Goal: Task Accomplishment & Management: Complete application form

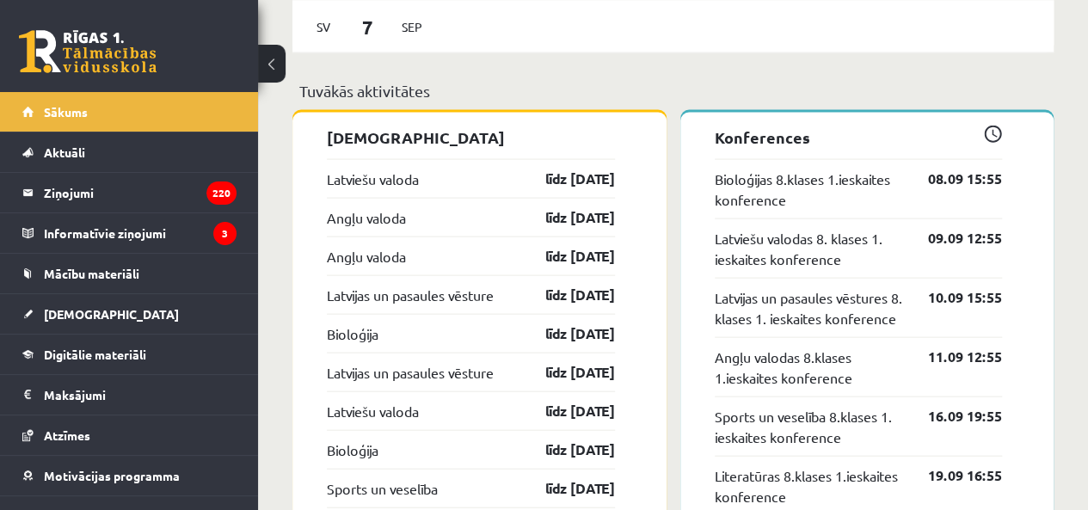
scroll to position [1720, 0]
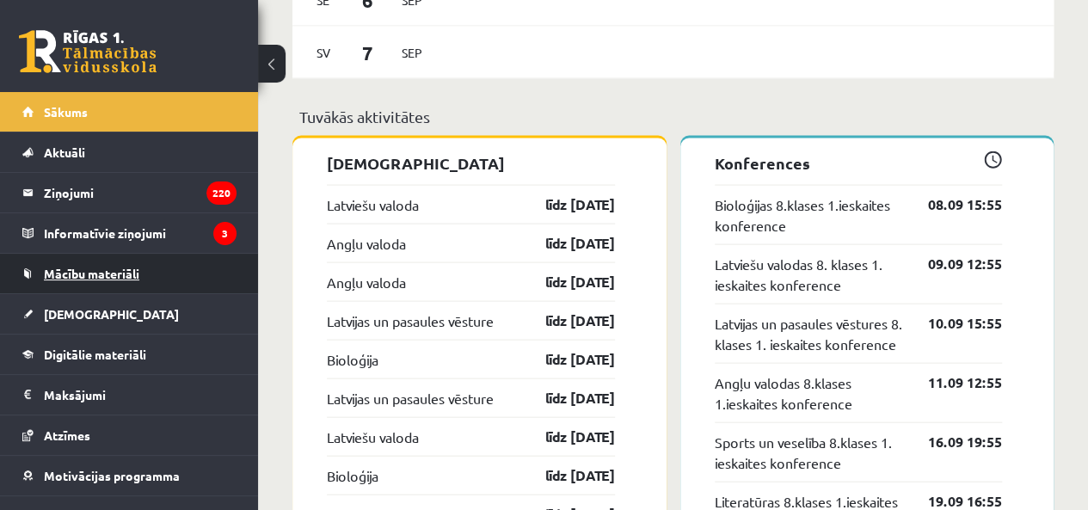
click at [173, 271] on link "Mācību materiāli" at bounding box center [129, 274] width 214 height 40
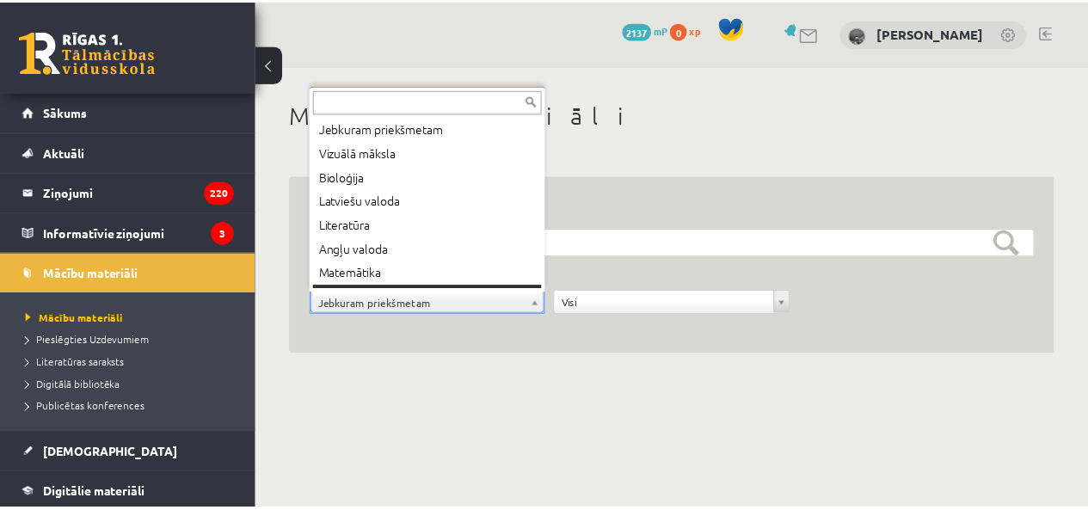
scroll to position [21, 0]
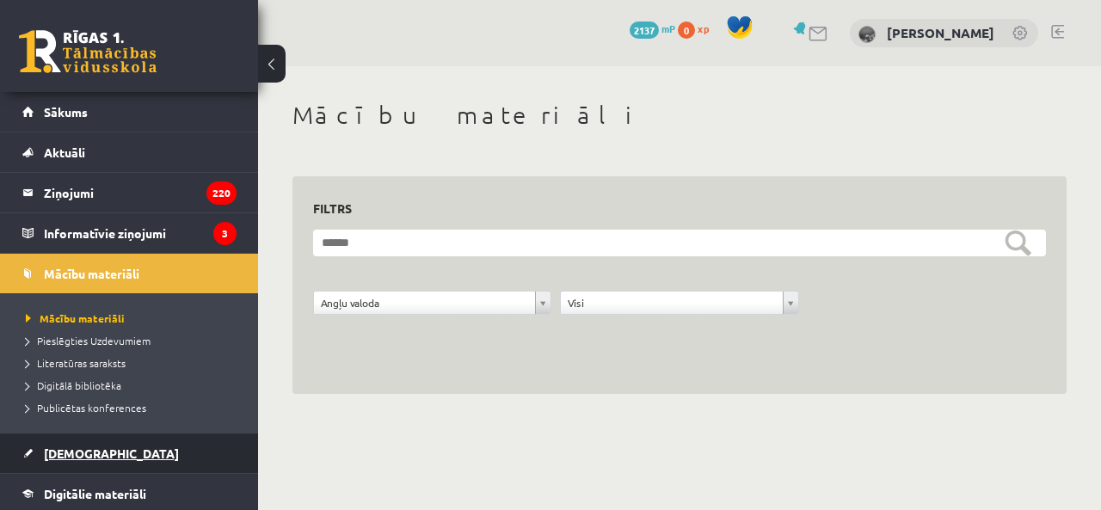
click at [112, 459] on link "[DEMOGRAPHIC_DATA]" at bounding box center [129, 454] width 214 height 40
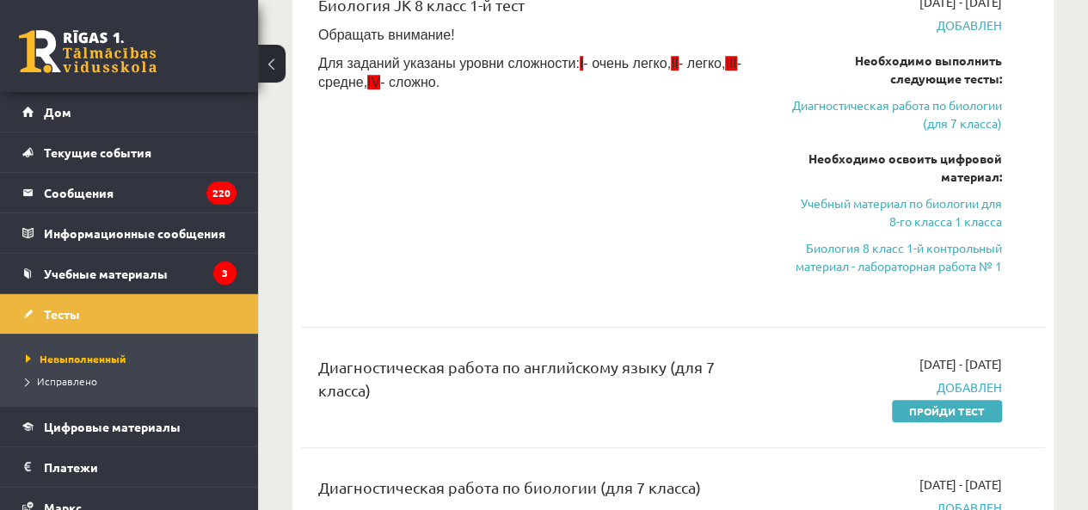
scroll to position [484, 0]
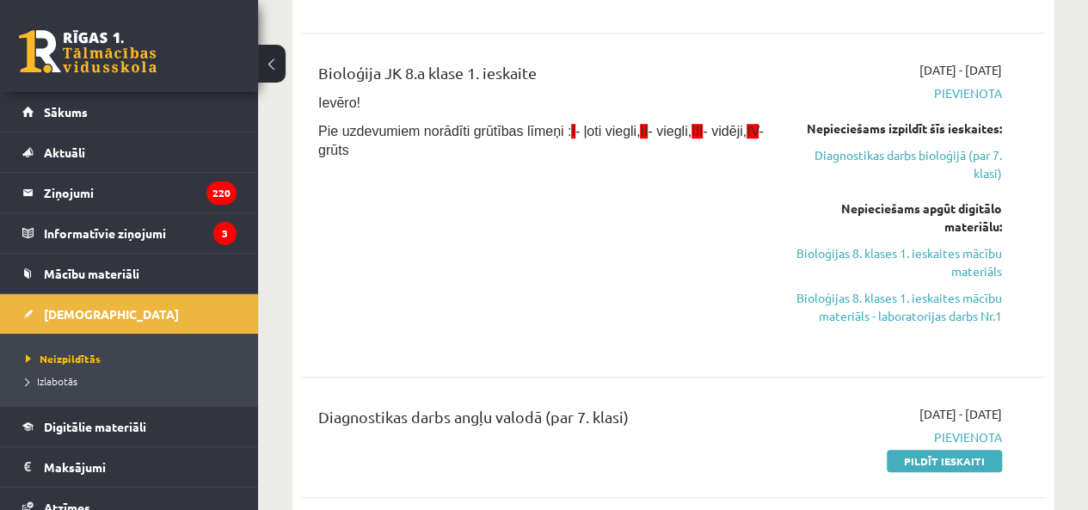
click at [694, 177] on div "Bioloģija JK 8.a klase 1. ieskaite Ievēro! Pie uzdevumiem norādīti grūtības līm…" at bounding box center [541, 205] width 473 height 288
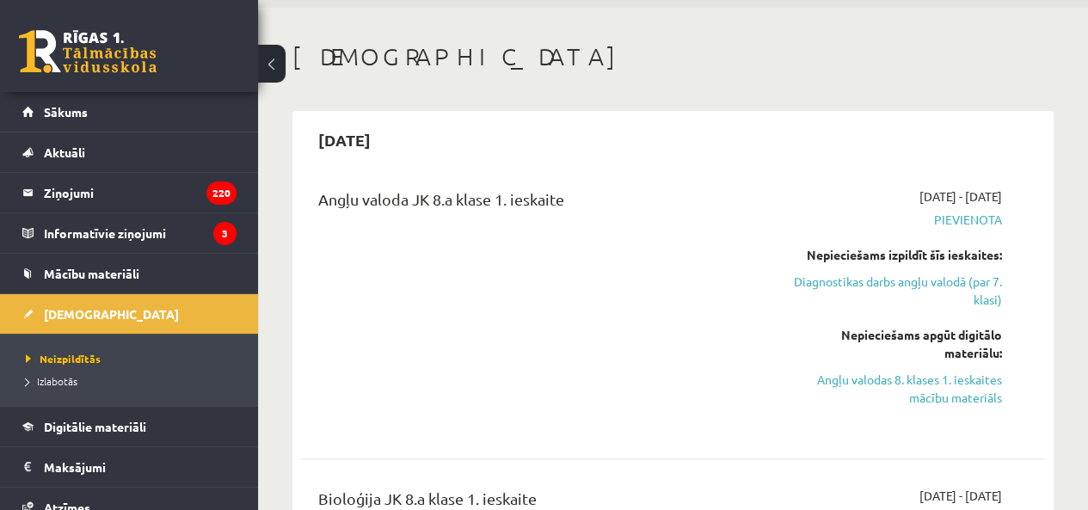
scroll to position [86, 0]
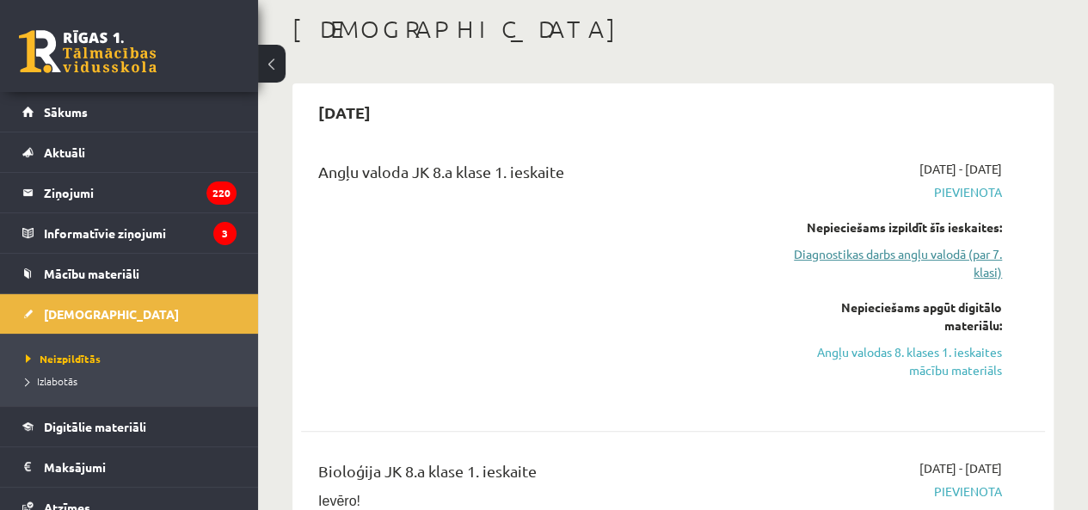
click at [929, 268] on link "Diagnostikas darbs angļu valodā (par 7. klasi)" at bounding box center [896, 263] width 211 height 36
click at [932, 255] on link "Diagnostikas darbs angļu valodā (par 7. klasi)" at bounding box center [896, 263] width 211 height 36
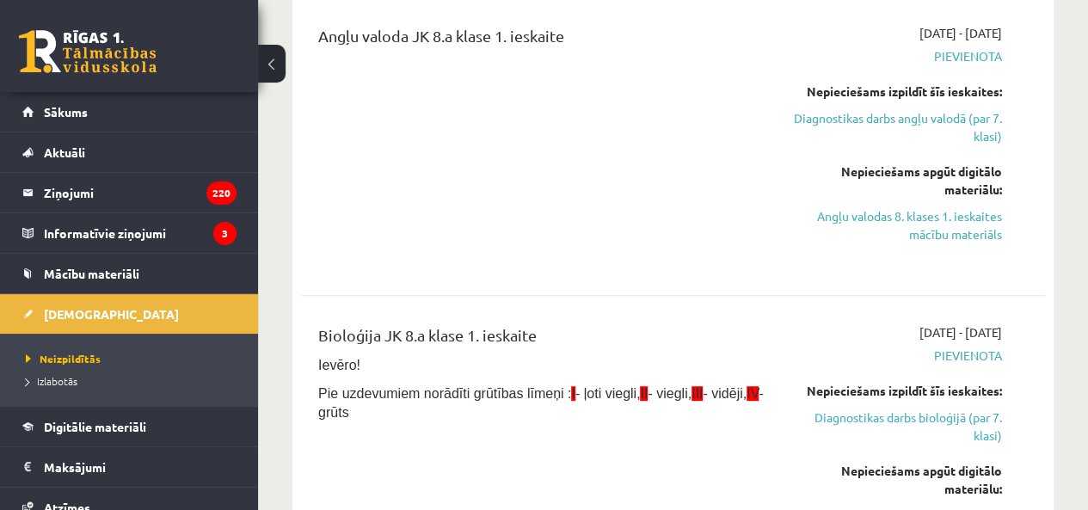
scroll to position [182, 0]
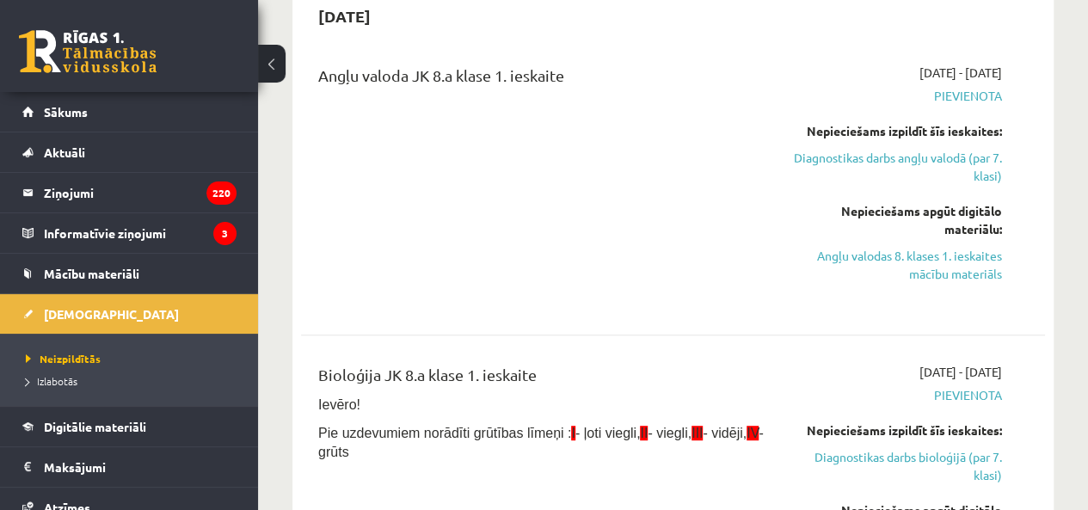
click at [950, 286] on div "2025-09-01 - 2025-09-15 Pievienota Nepieciešams izpildīt šīs ieskaites: Diagnos…" at bounding box center [896, 185] width 237 height 243
click at [950, 272] on link "Angļu valodas 8. klases 1. ieskaites mācību materiāls" at bounding box center [896, 265] width 211 height 36
click at [922, 274] on link "Angļu valodas 8. klases 1. ieskaites mācību materiāls" at bounding box center [896, 265] width 211 height 36
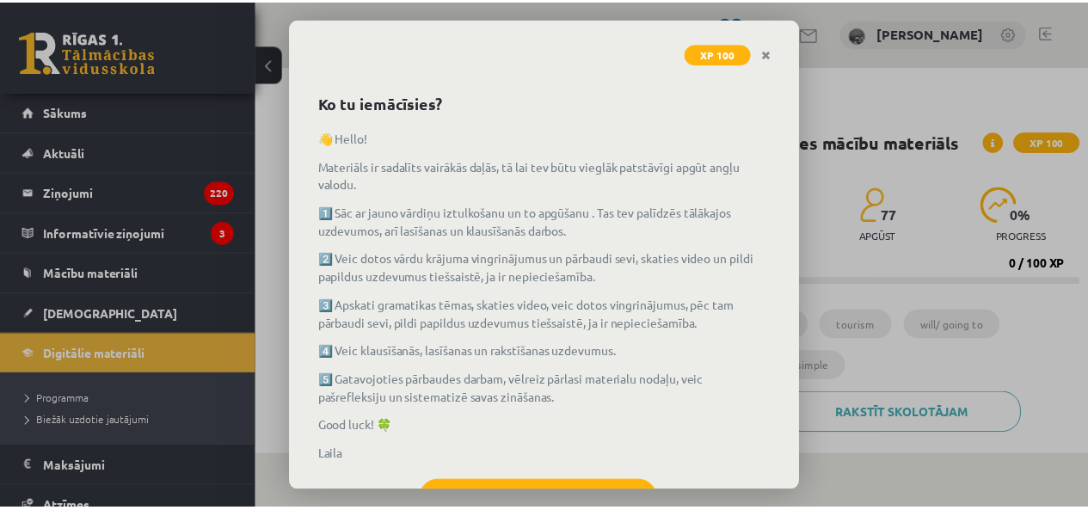
scroll to position [124, 0]
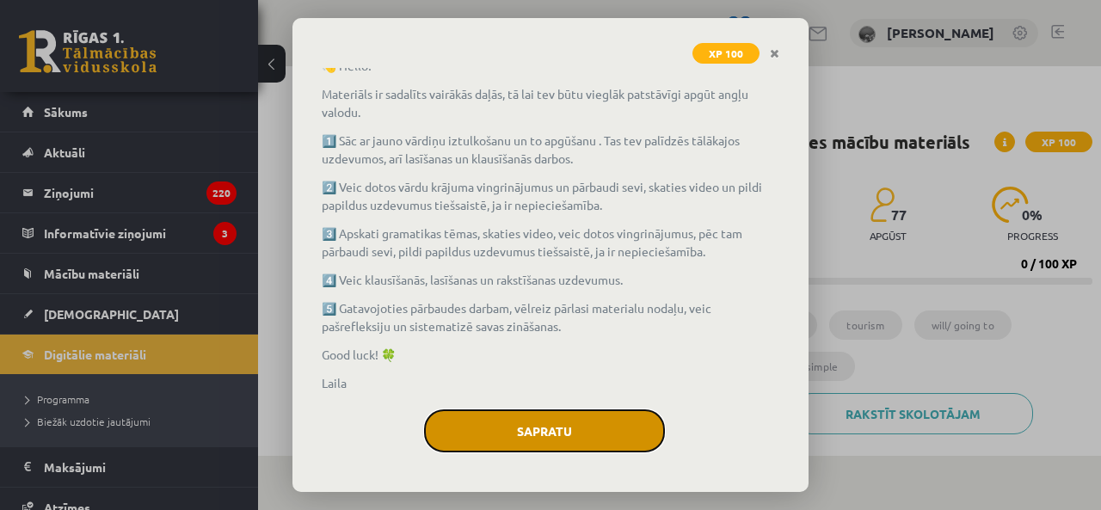
click at [561, 433] on button "Sapratu" at bounding box center [544, 430] width 241 height 43
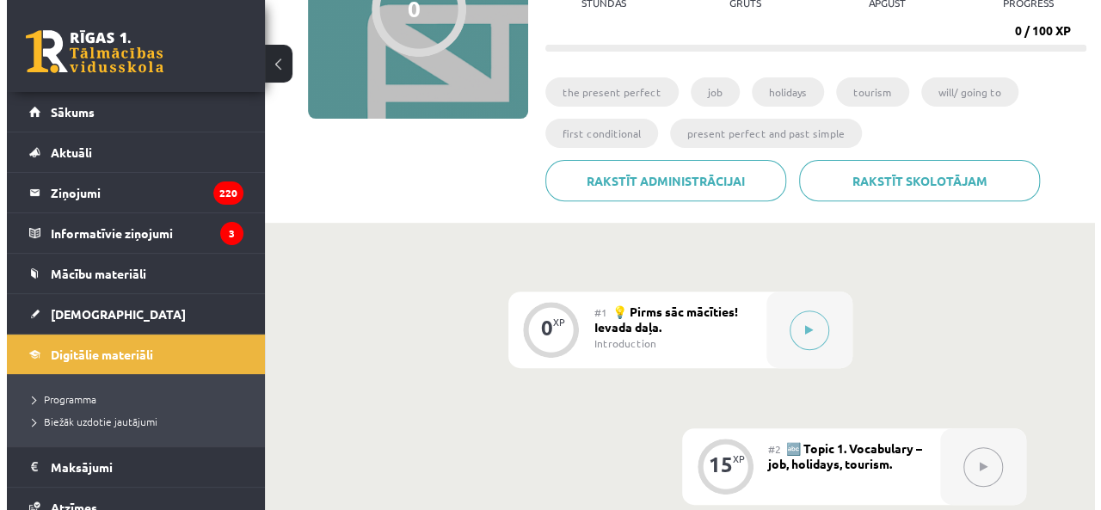
scroll to position [344, 0]
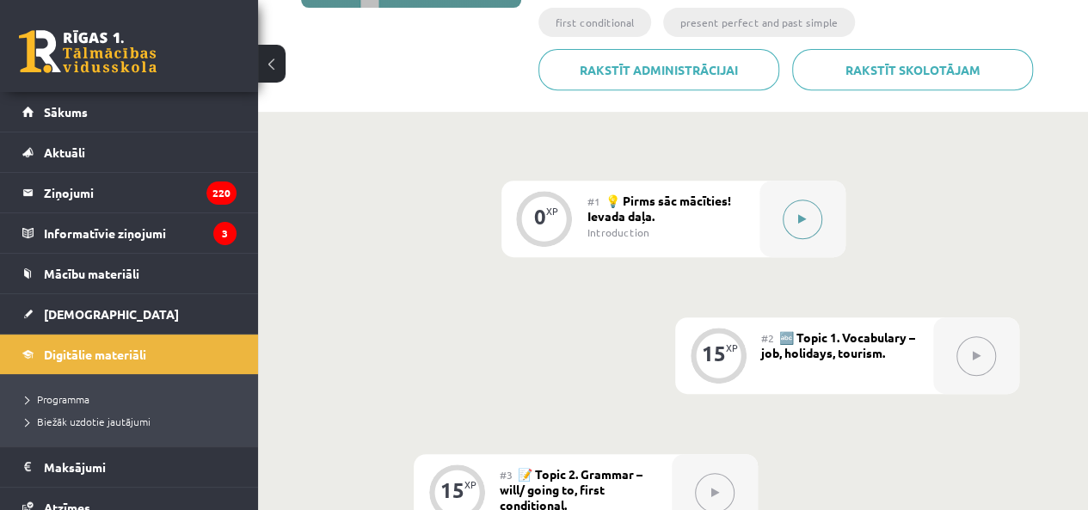
click at [794, 231] on button at bounding box center [803, 220] width 40 height 40
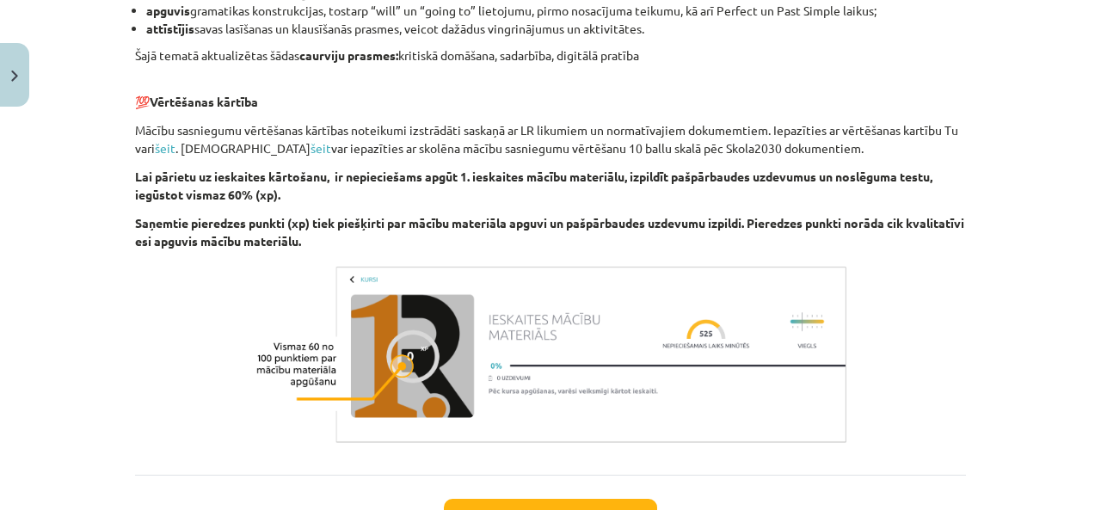
scroll to position [1321, 0]
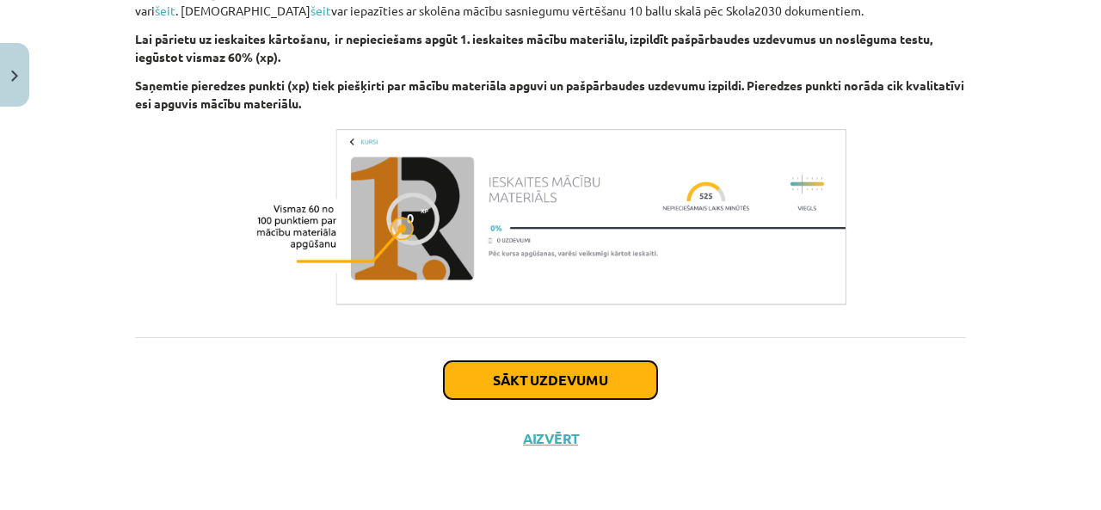
click at [535, 388] on button "Sākt uzdevumu" at bounding box center [550, 380] width 213 height 38
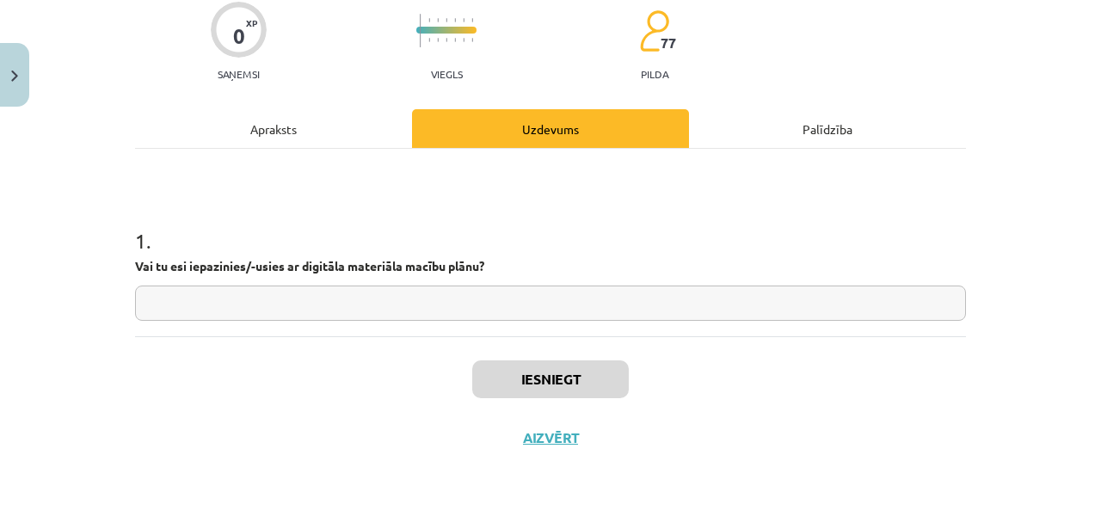
scroll to position [43, 0]
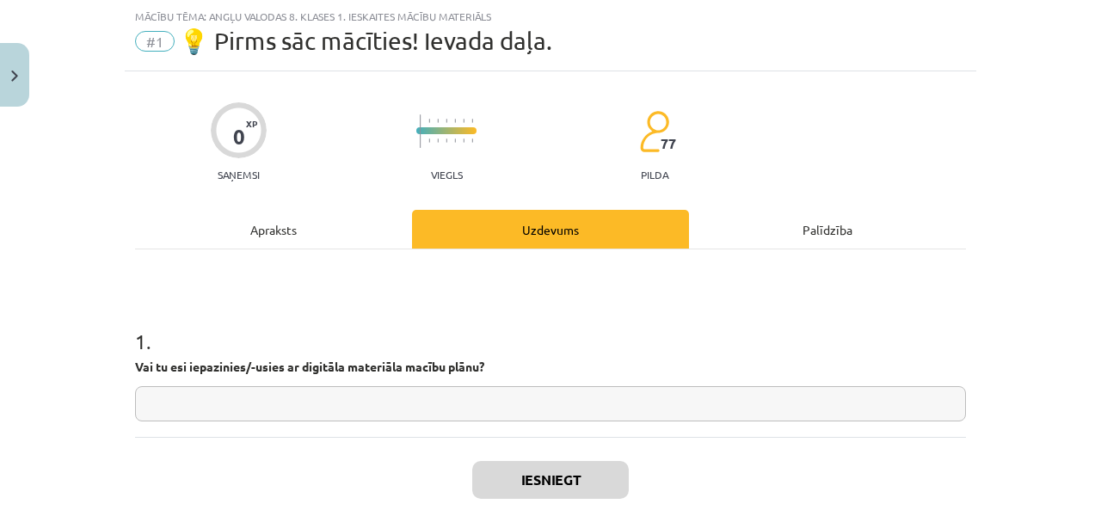
click at [460, 402] on input "text" at bounding box center [550, 403] width 831 height 35
click at [498, 398] on input "text" at bounding box center [550, 403] width 831 height 35
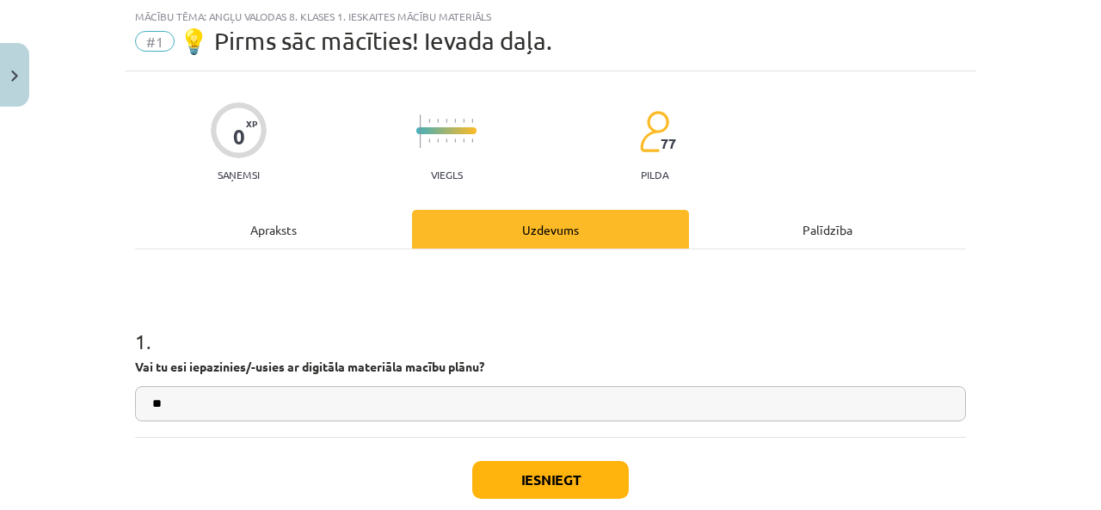
click at [261, 398] on input "**" at bounding box center [550, 403] width 831 height 35
type input "*"
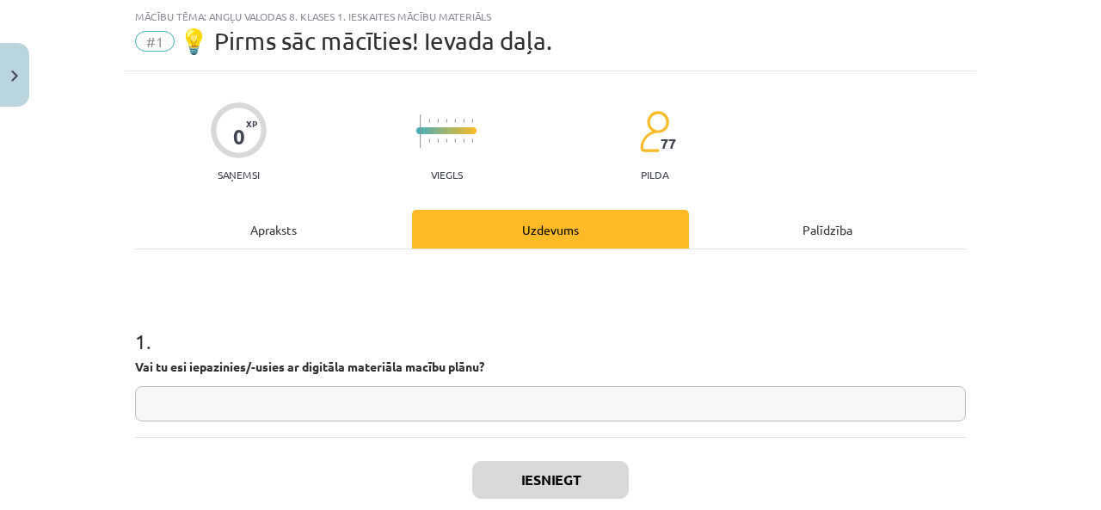
paste input "**"
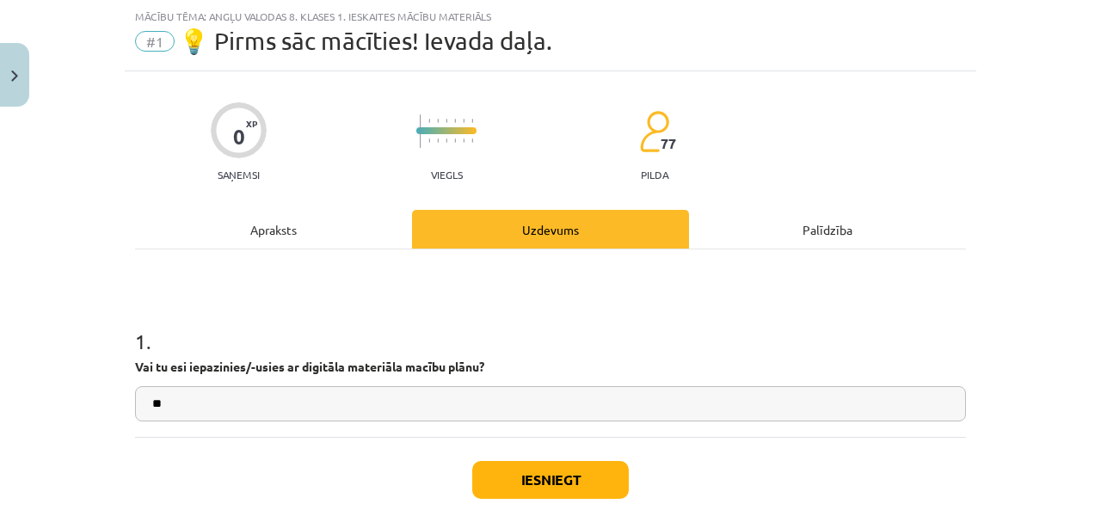
type input "**"
click at [609, 483] on button "Iesniegt" at bounding box center [550, 480] width 157 height 38
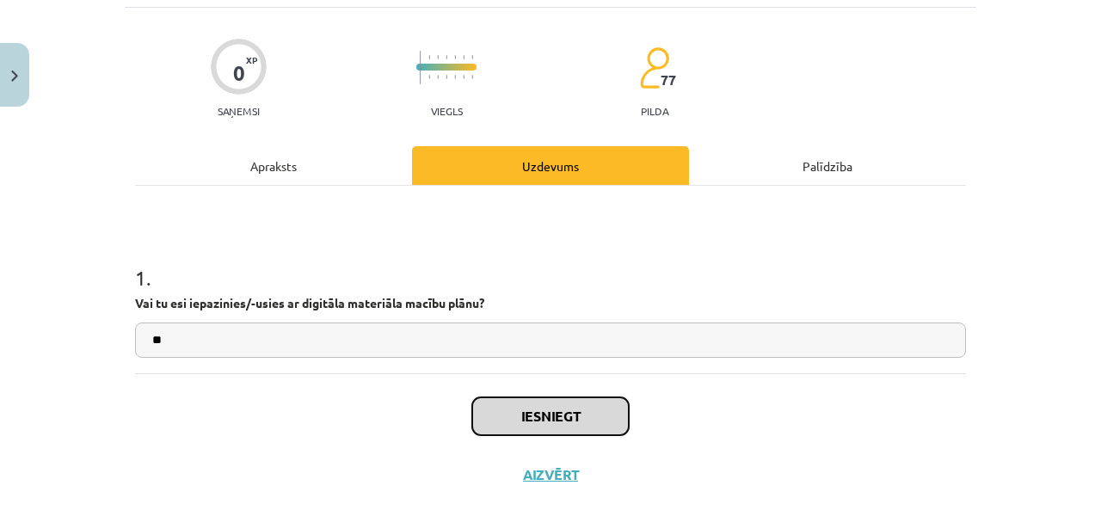
scroll to position [129, 0]
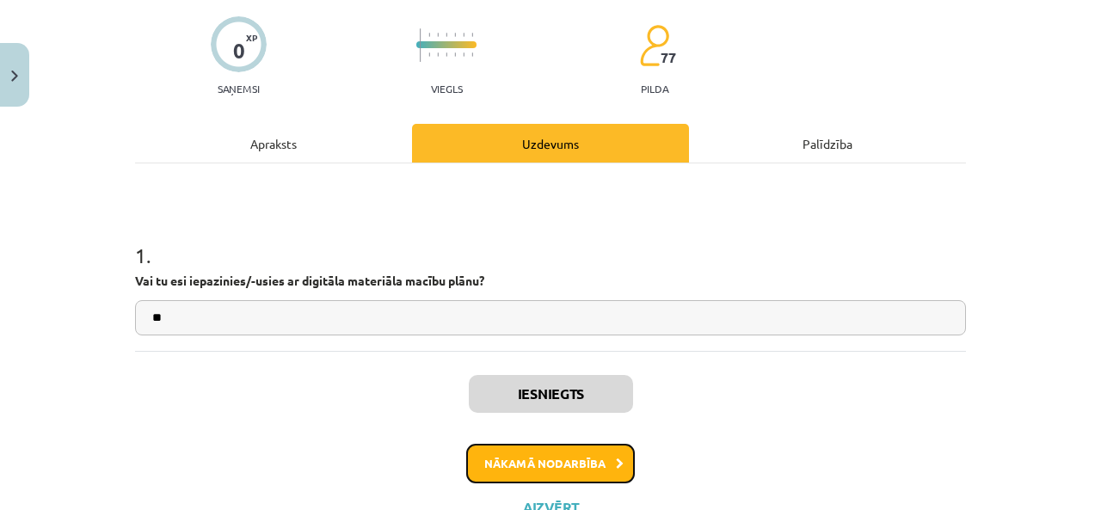
click at [595, 452] on button "Nākamā nodarbība" at bounding box center [550, 464] width 169 height 40
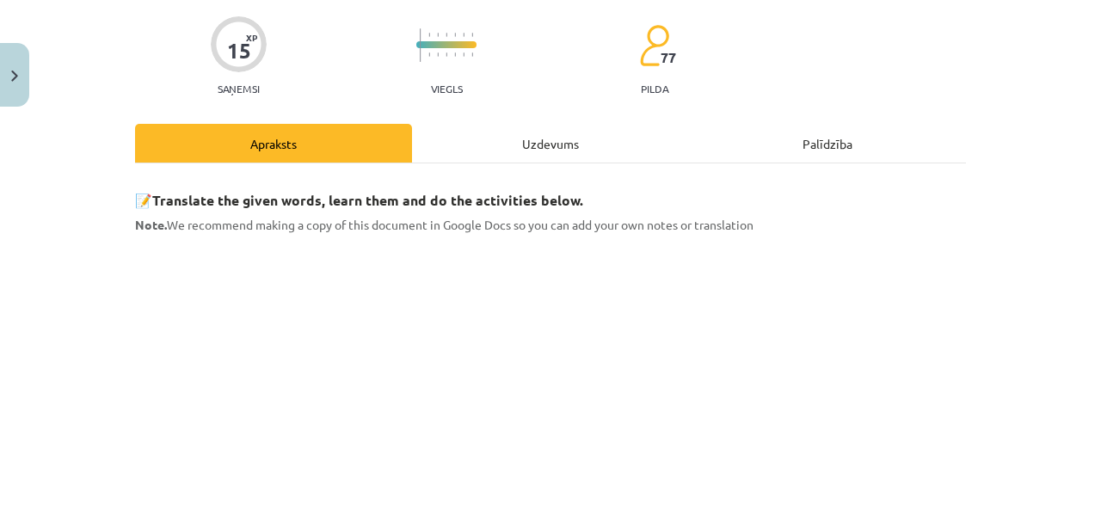
scroll to position [43, 0]
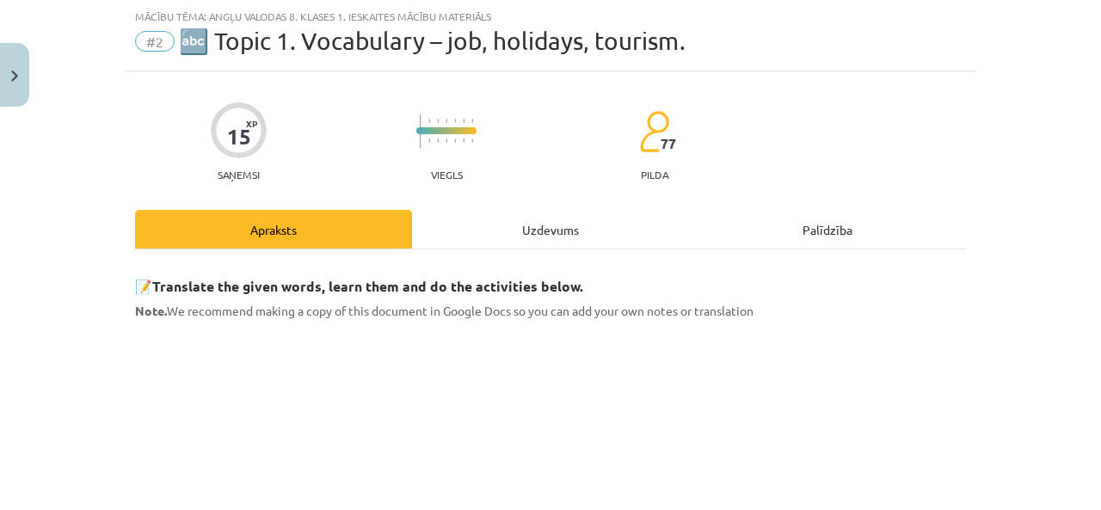
click at [515, 227] on div "Uzdevums" at bounding box center [550, 229] width 277 height 39
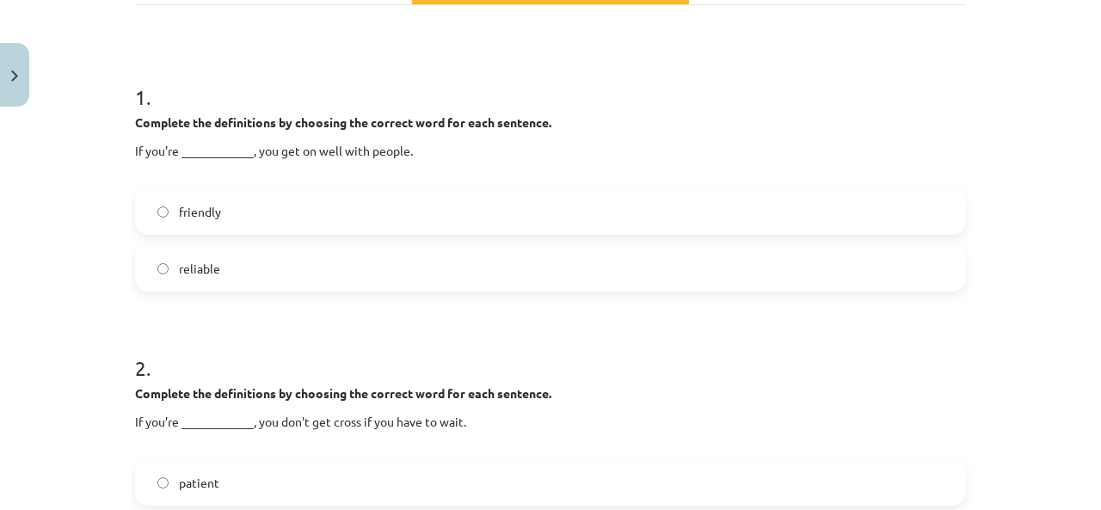
scroll to position [215, 0]
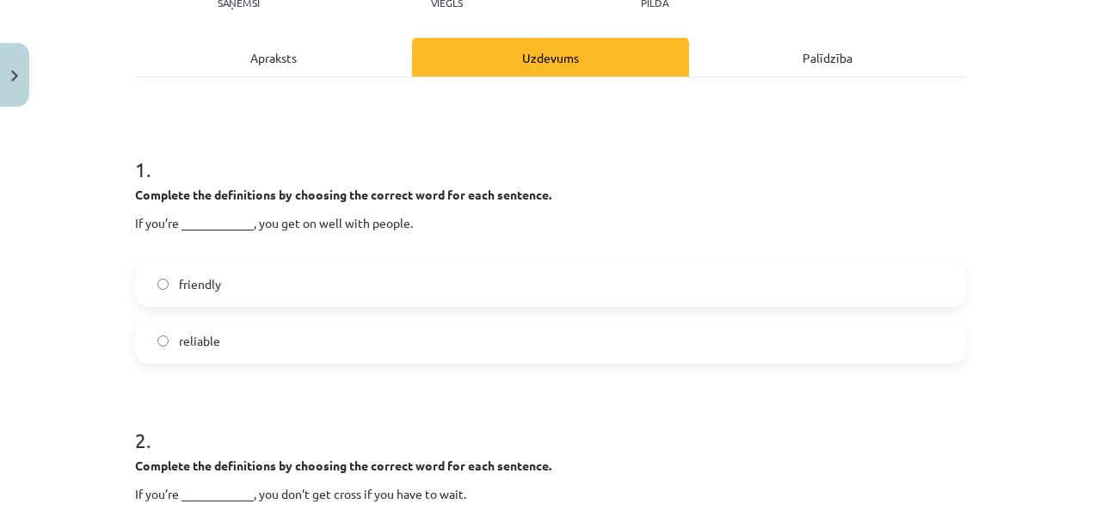
click at [255, 291] on label "friendly" at bounding box center [550, 283] width 827 height 43
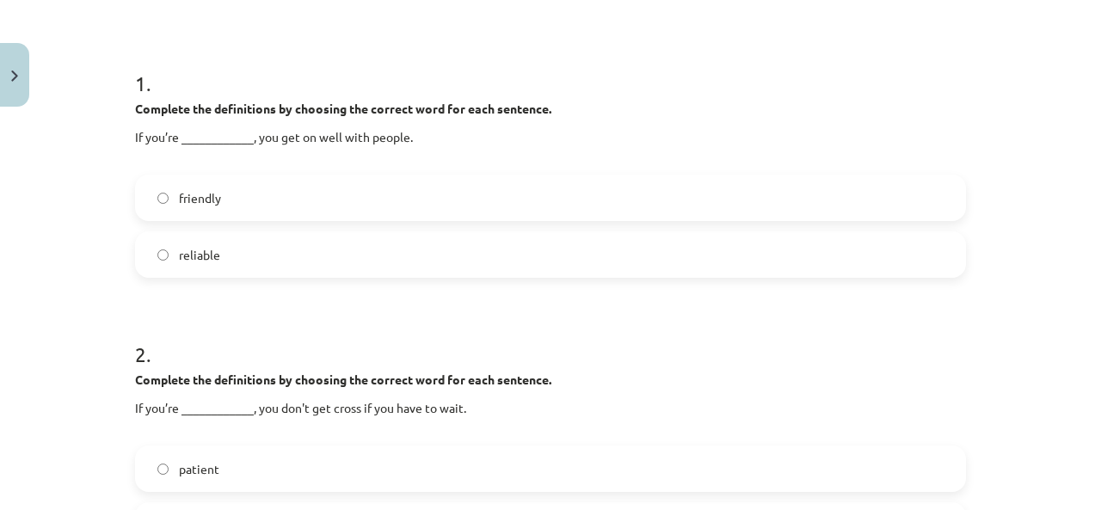
scroll to position [387, 0]
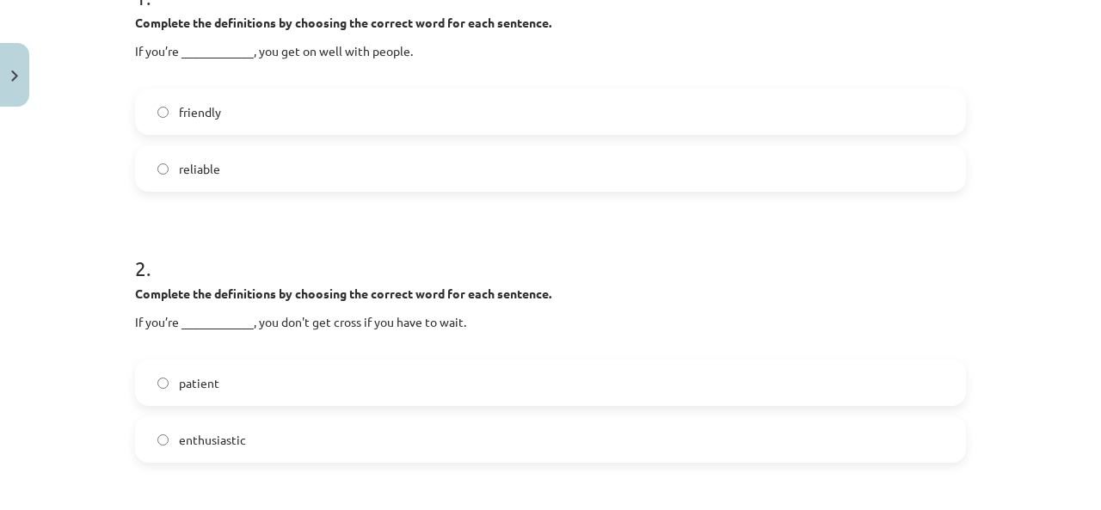
click at [318, 384] on label "patient" at bounding box center [550, 382] width 827 height 43
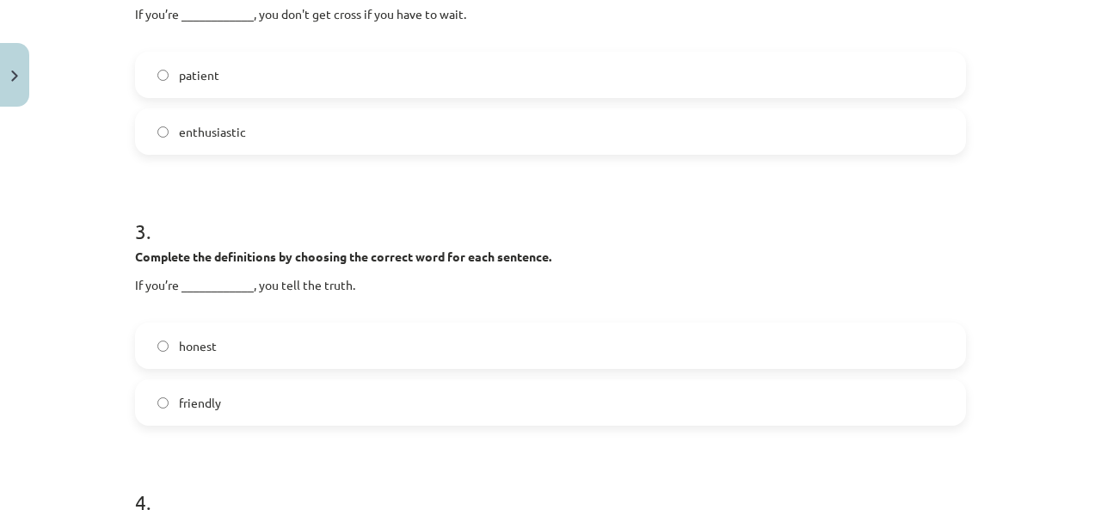
scroll to position [731, 0]
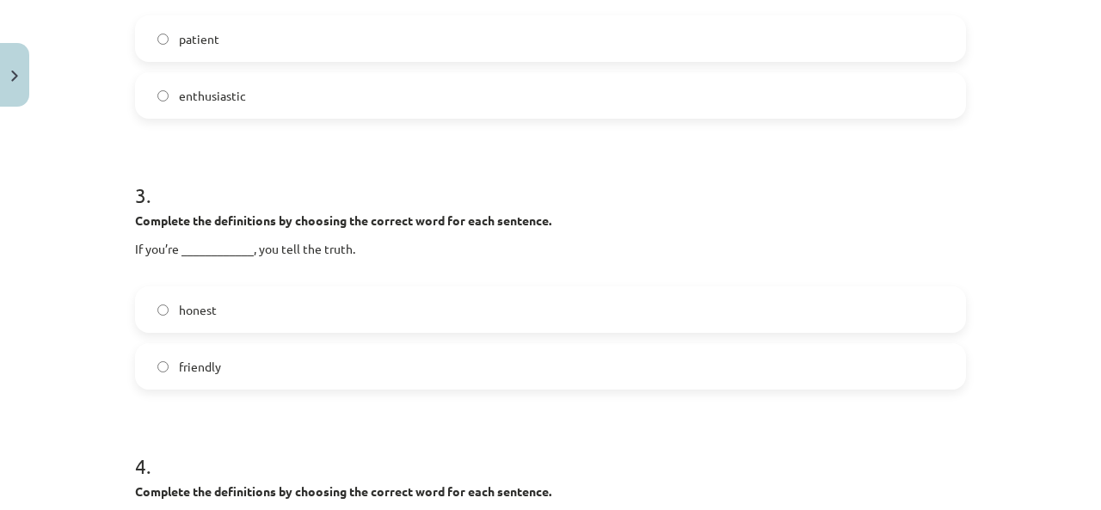
click at [355, 319] on label "honest" at bounding box center [550, 309] width 827 height 43
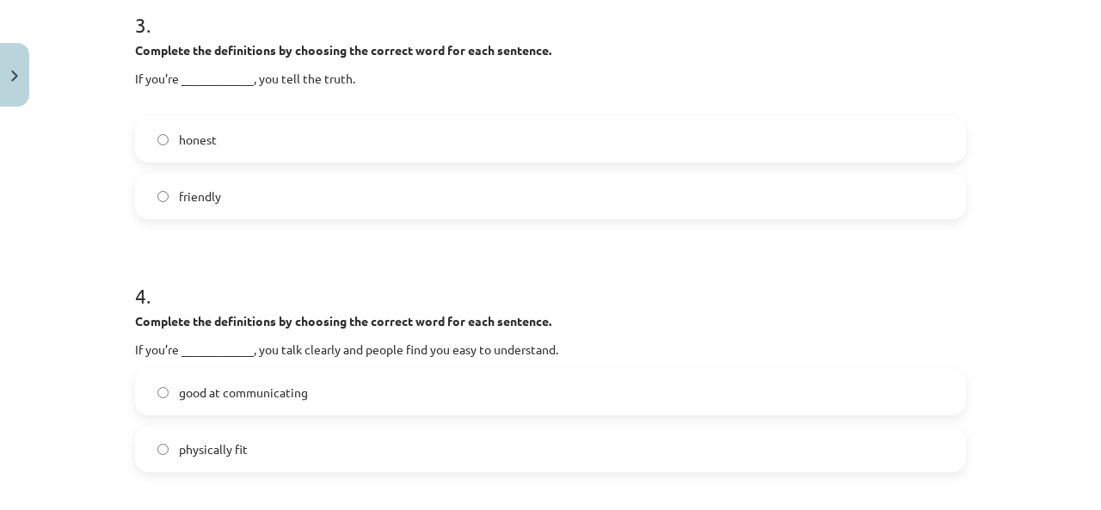
scroll to position [903, 0]
click at [324, 206] on label "friendly" at bounding box center [550, 194] width 827 height 43
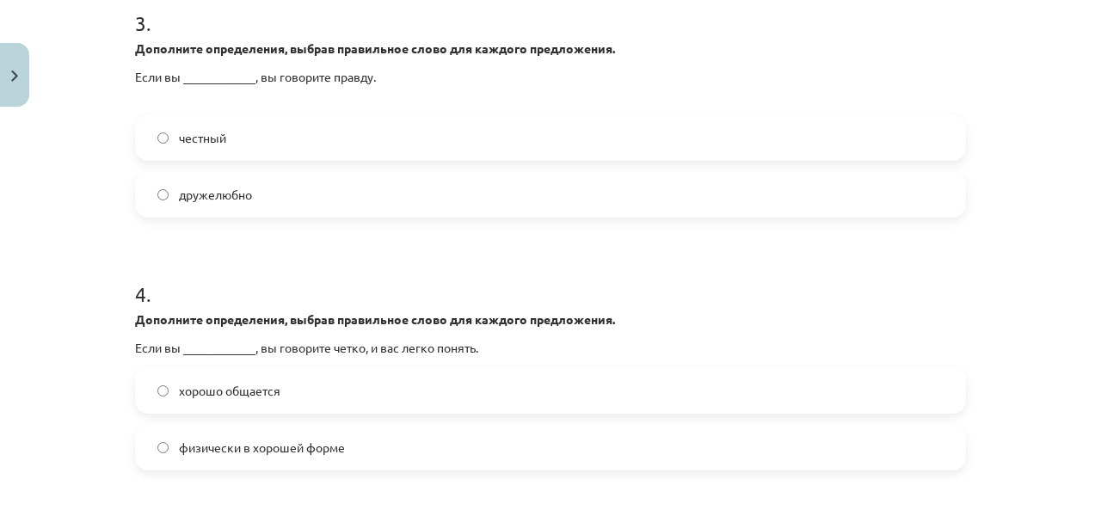
click at [370, 154] on label "честный" at bounding box center [550, 137] width 827 height 43
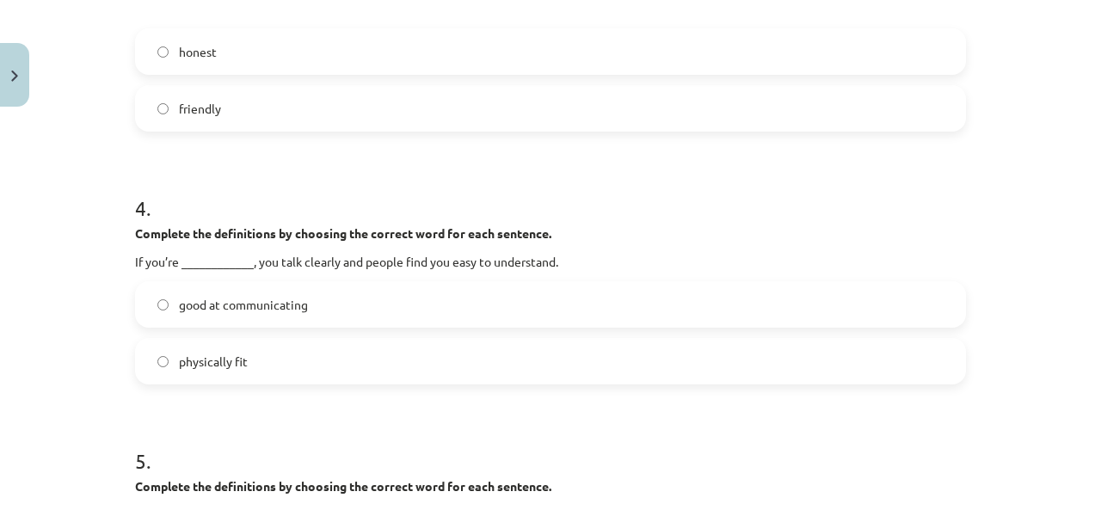
click at [310, 297] on label "good at communicating" at bounding box center [550, 304] width 827 height 43
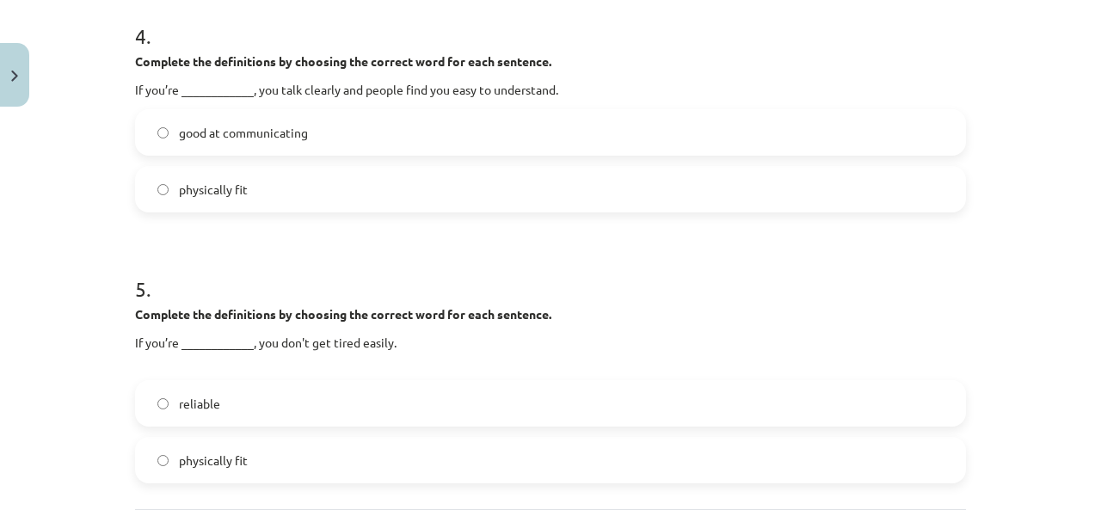
scroll to position [1247, 0]
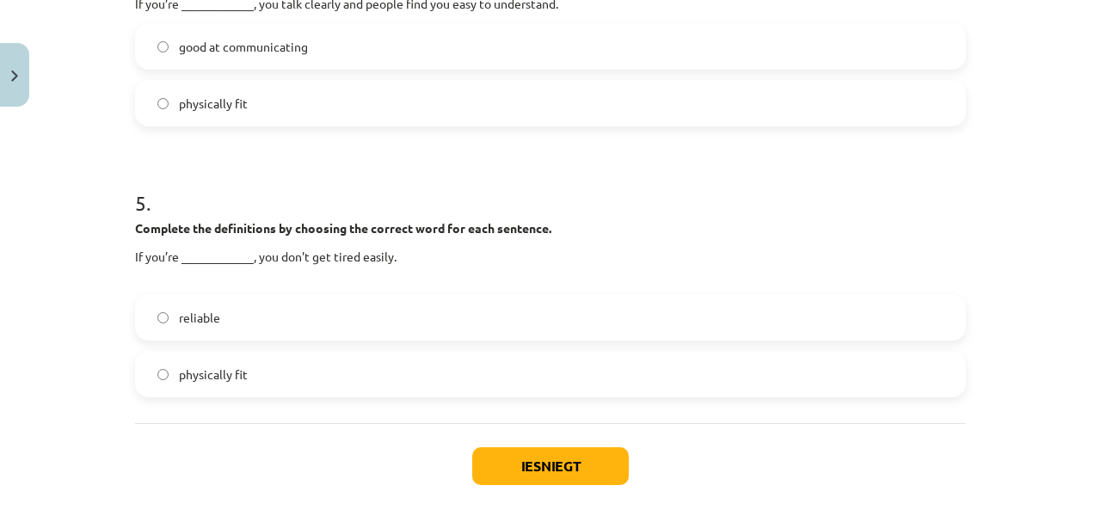
click at [320, 324] on label "reliable" at bounding box center [550, 317] width 827 height 43
click at [543, 465] on button "Iesniegt" at bounding box center [550, 466] width 157 height 38
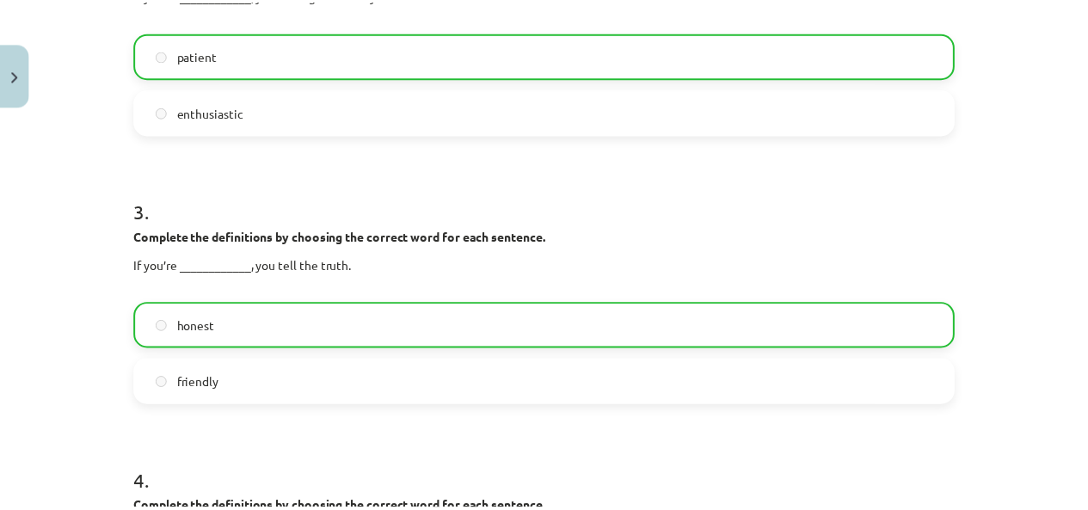
scroll to position [688, 0]
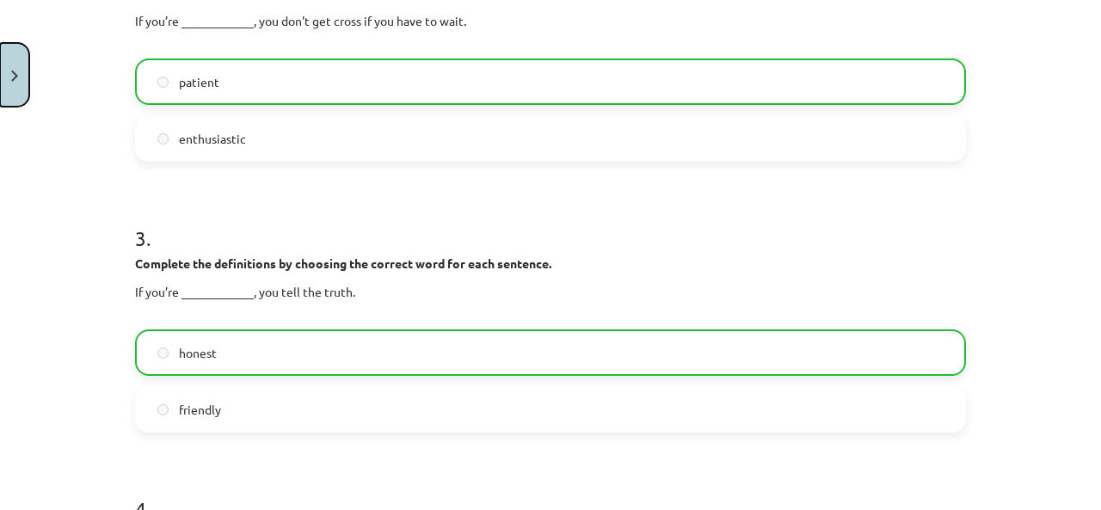
drag, startPoint x: 2, startPoint y: 73, endPoint x: 15, endPoint y: 87, distance: 19.5
click at [2, 74] on button "Close" at bounding box center [14, 75] width 29 height 64
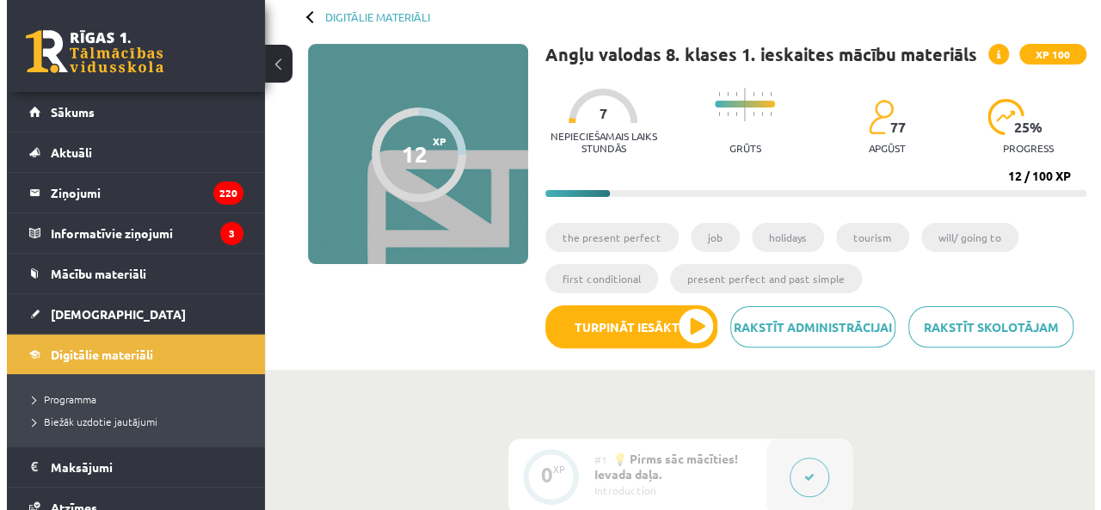
scroll to position [86, 0]
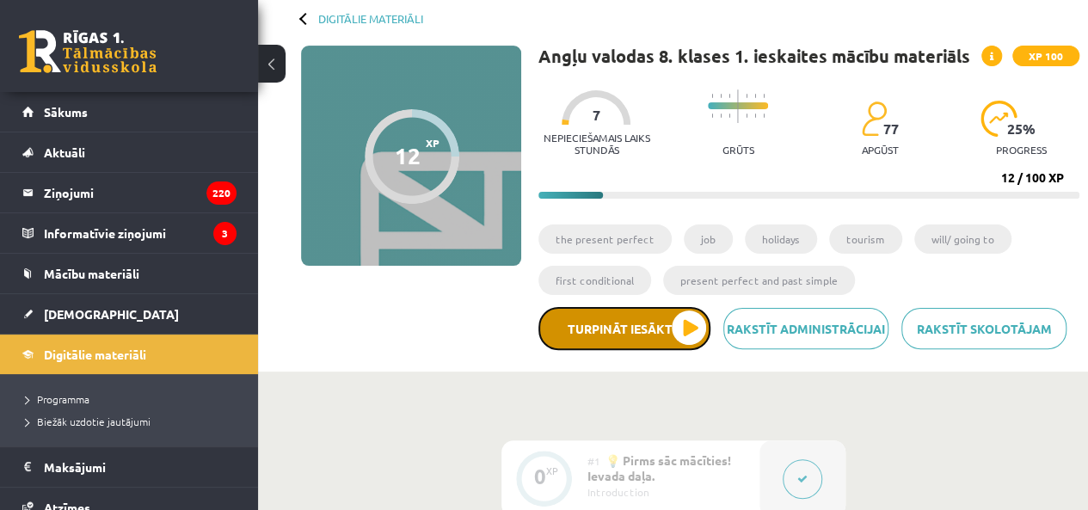
click at [686, 323] on button "Turpināt iesākto" at bounding box center [624, 328] width 172 height 43
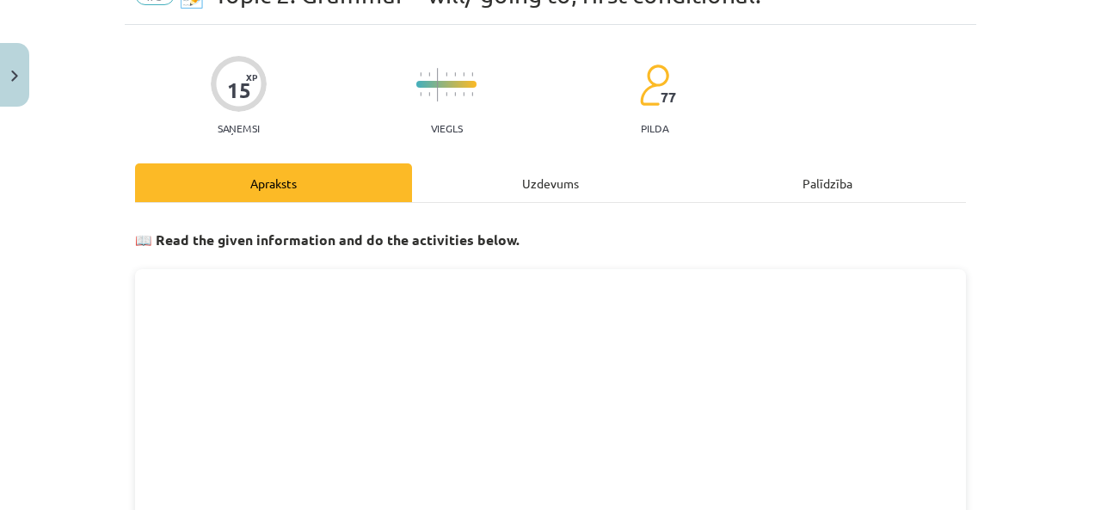
scroll to position [172, 0]
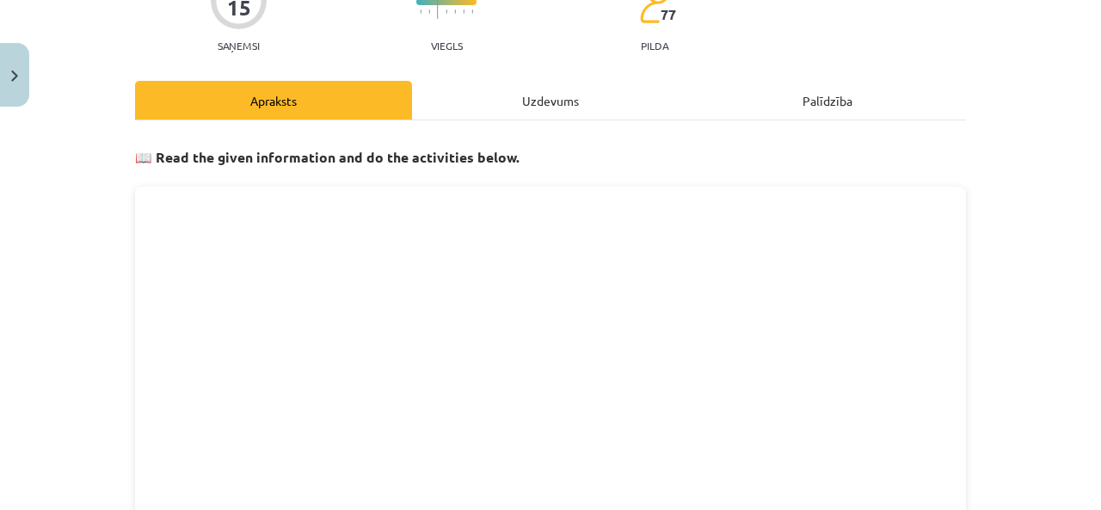
click at [526, 92] on div "Uzdevums" at bounding box center [550, 100] width 277 height 39
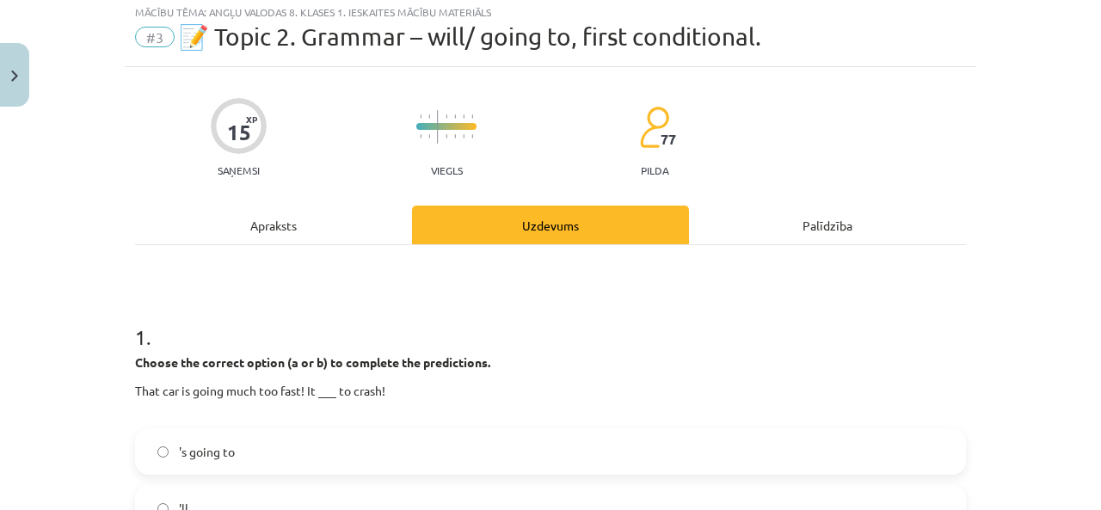
scroll to position [43, 0]
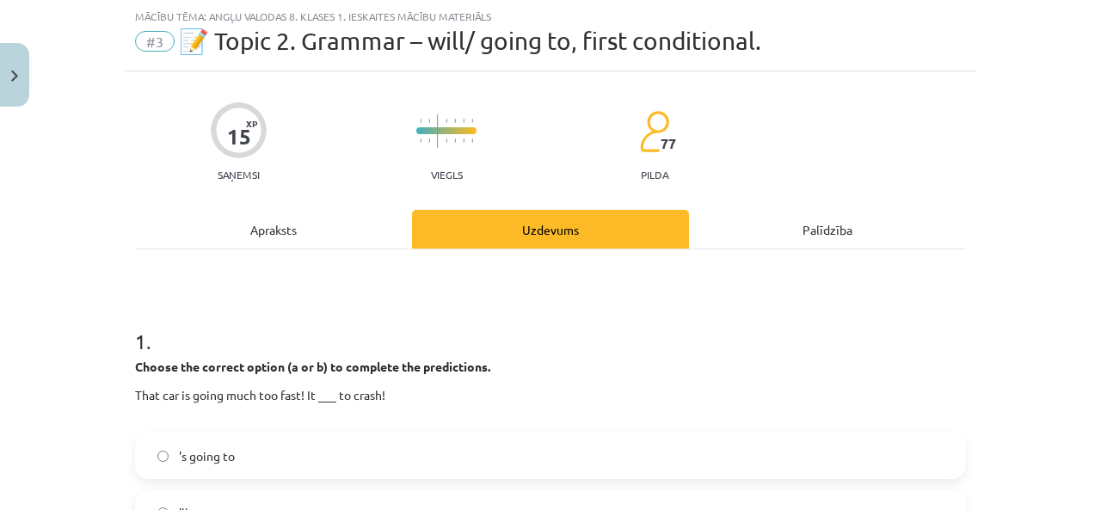
click at [303, 222] on div "Apraksts" at bounding box center [273, 229] width 277 height 39
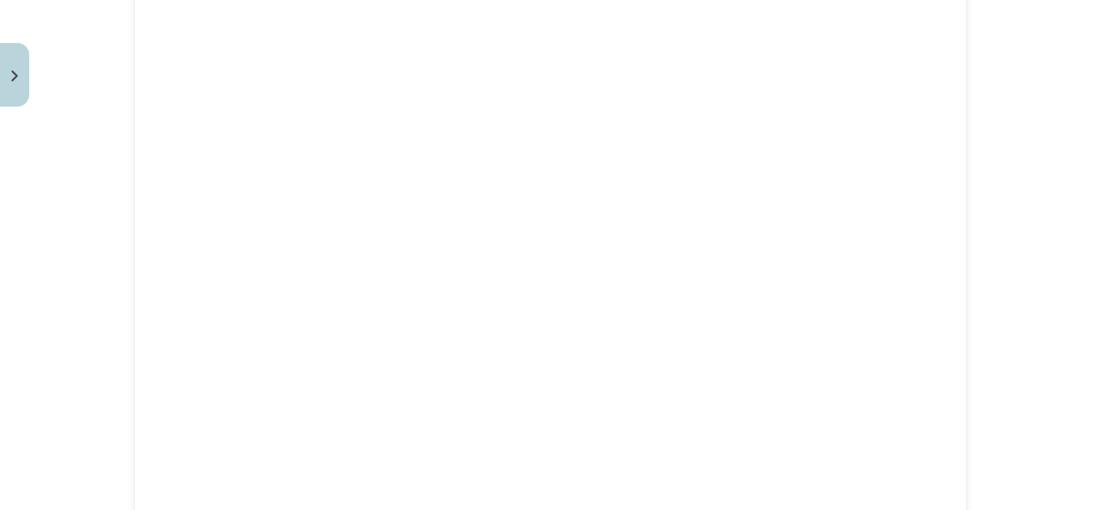
scroll to position [530, 0]
click at [975, 203] on div "Mācību tēma: Angļu valodas 8. klases 1. ieskaites mācību materiāls #3 📝 Topic 2…" at bounding box center [550, 255] width 1101 height 510
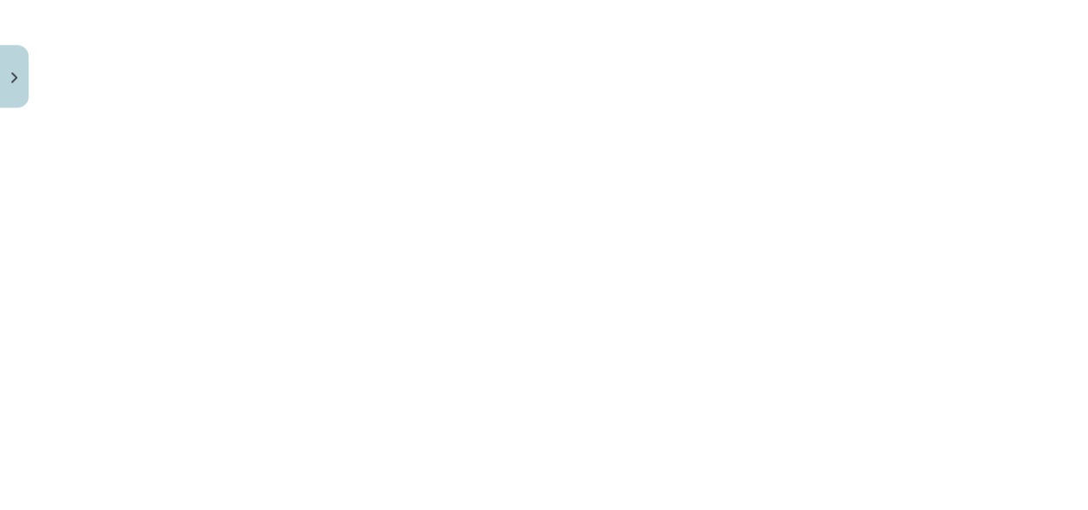
scroll to position [1323, 0]
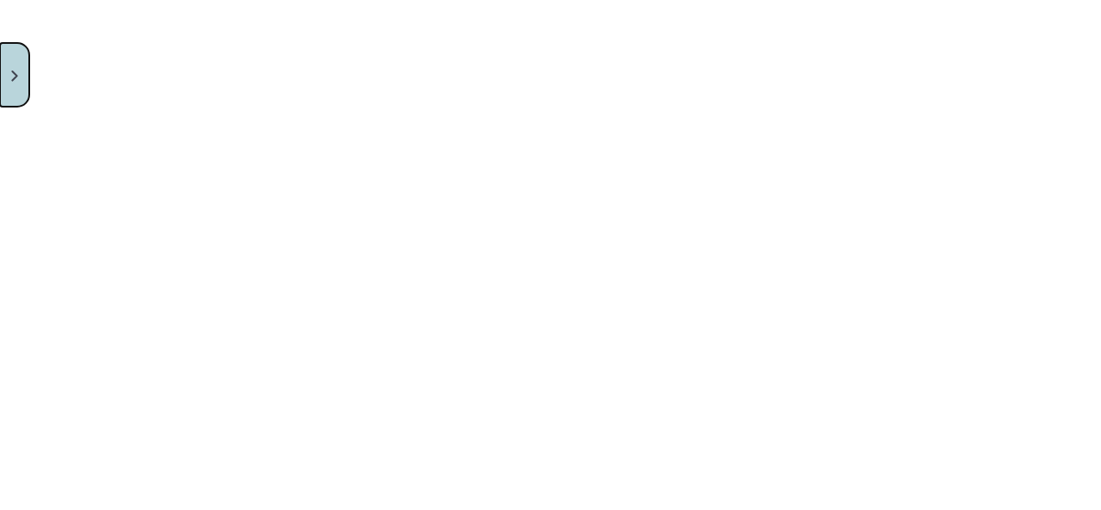
click at [17, 84] on button "Close" at bounding box center [14, 75] width 29 height 64
